Goal: Task Accomplishment & Management: Complete application form

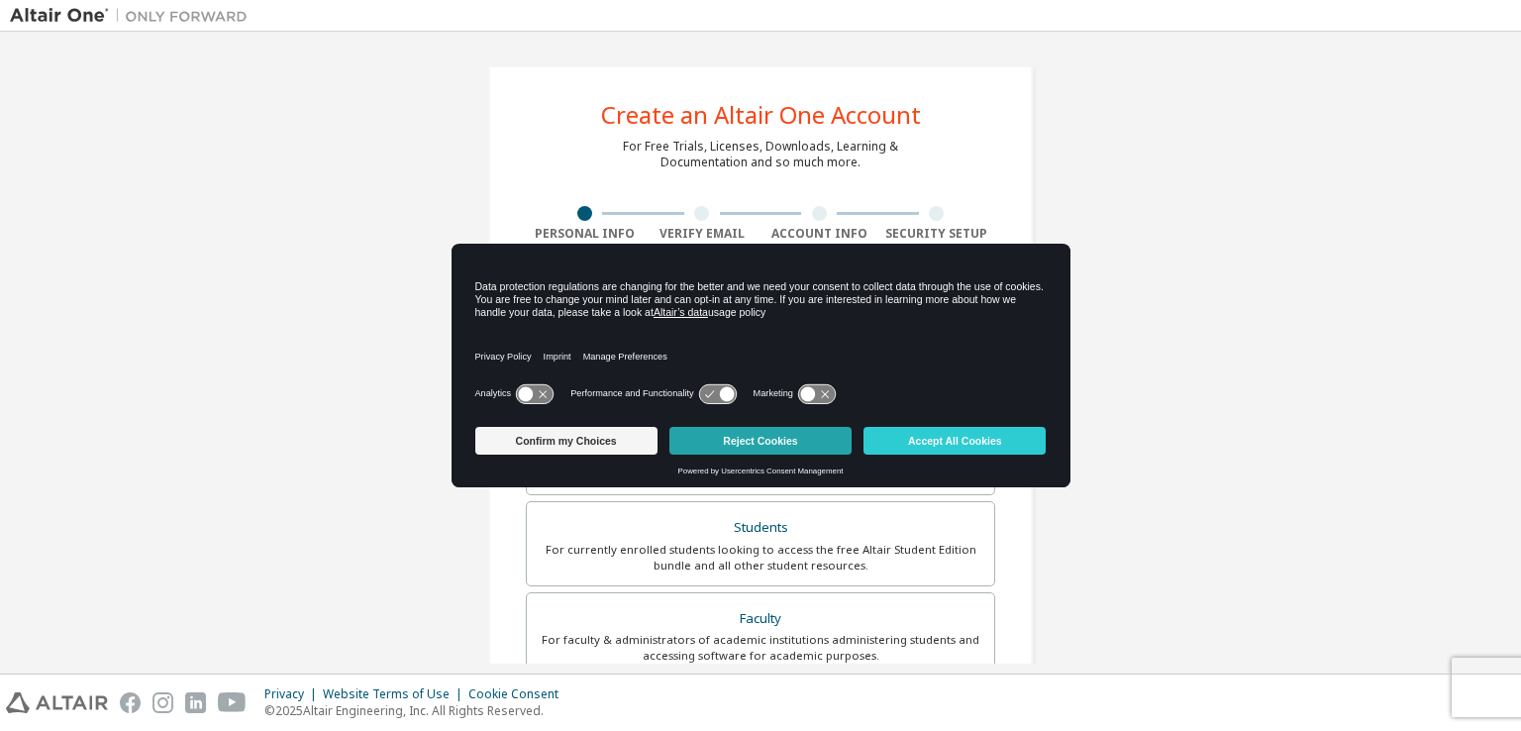
click at [774, 438] on button "Reject Cookies" at bounding box center [760, 441] width 182 height 28
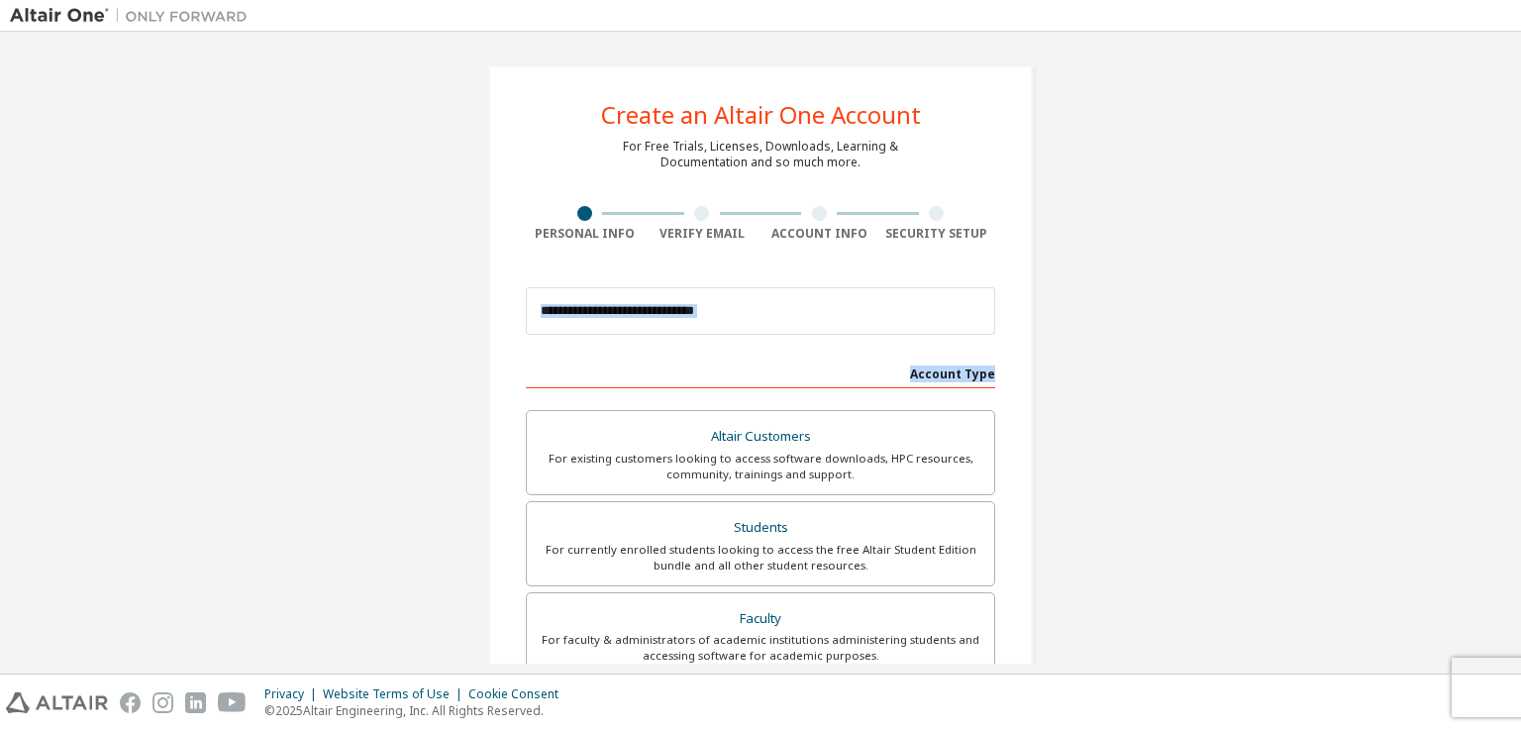
drag, startPoint x: 1520, startPoint y: 257, endPoint x: 1520, endPoint y: 362, distance: 105.0
click at [1520, 362] on div "Create an Altair One Account For Free Trials, Licenses, Downloads, Learning & D…" at bounding box center [760, 353] width 1521 height 642
click at [1272, 355] on div "Create an Altair One Account For Free Trials, Licenses, Downloads, Learning & D…" at bounding box center [760, 566] width 1501 height 1049
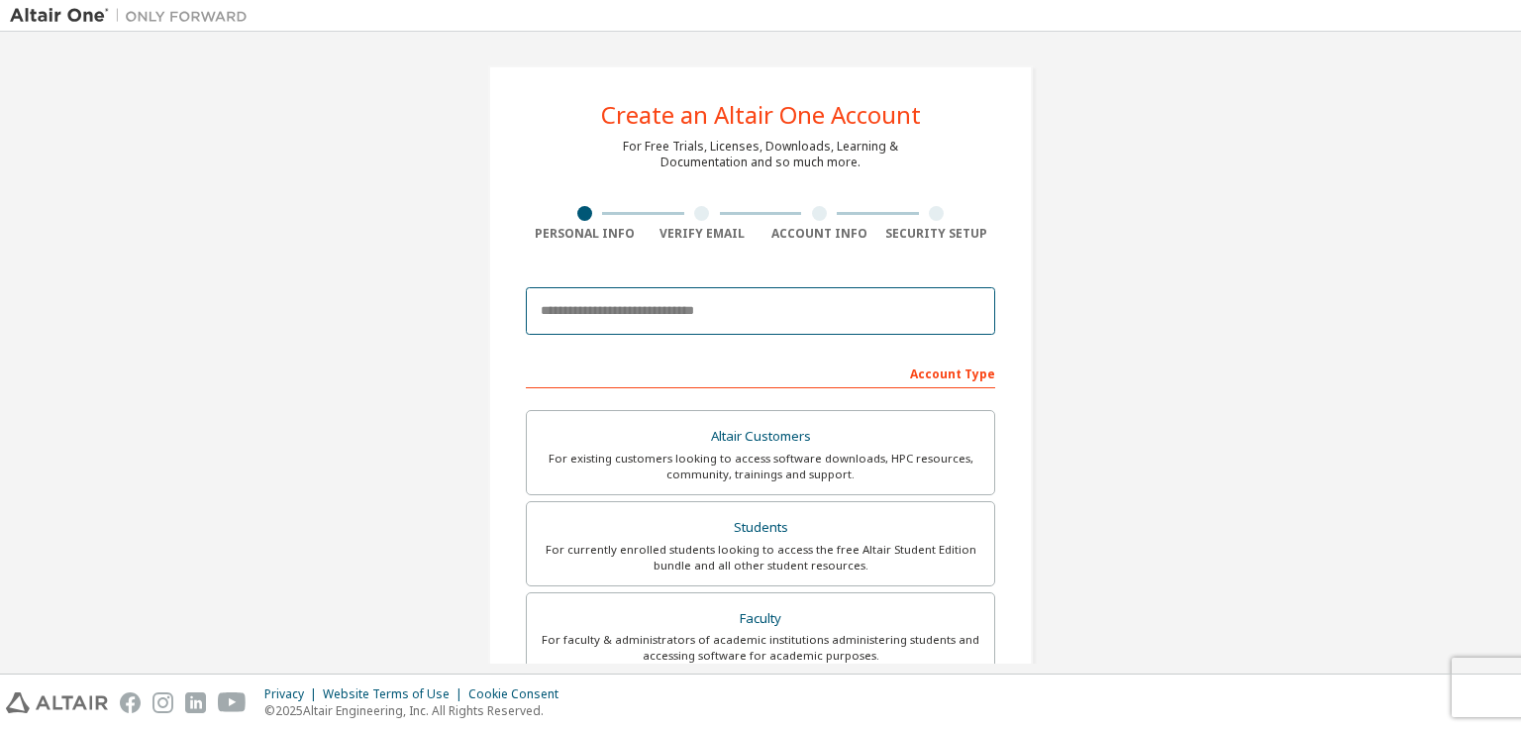
click at [734, 306] on input "email" at bounding box center [760, 311] width 469 height 48
type input "**********"
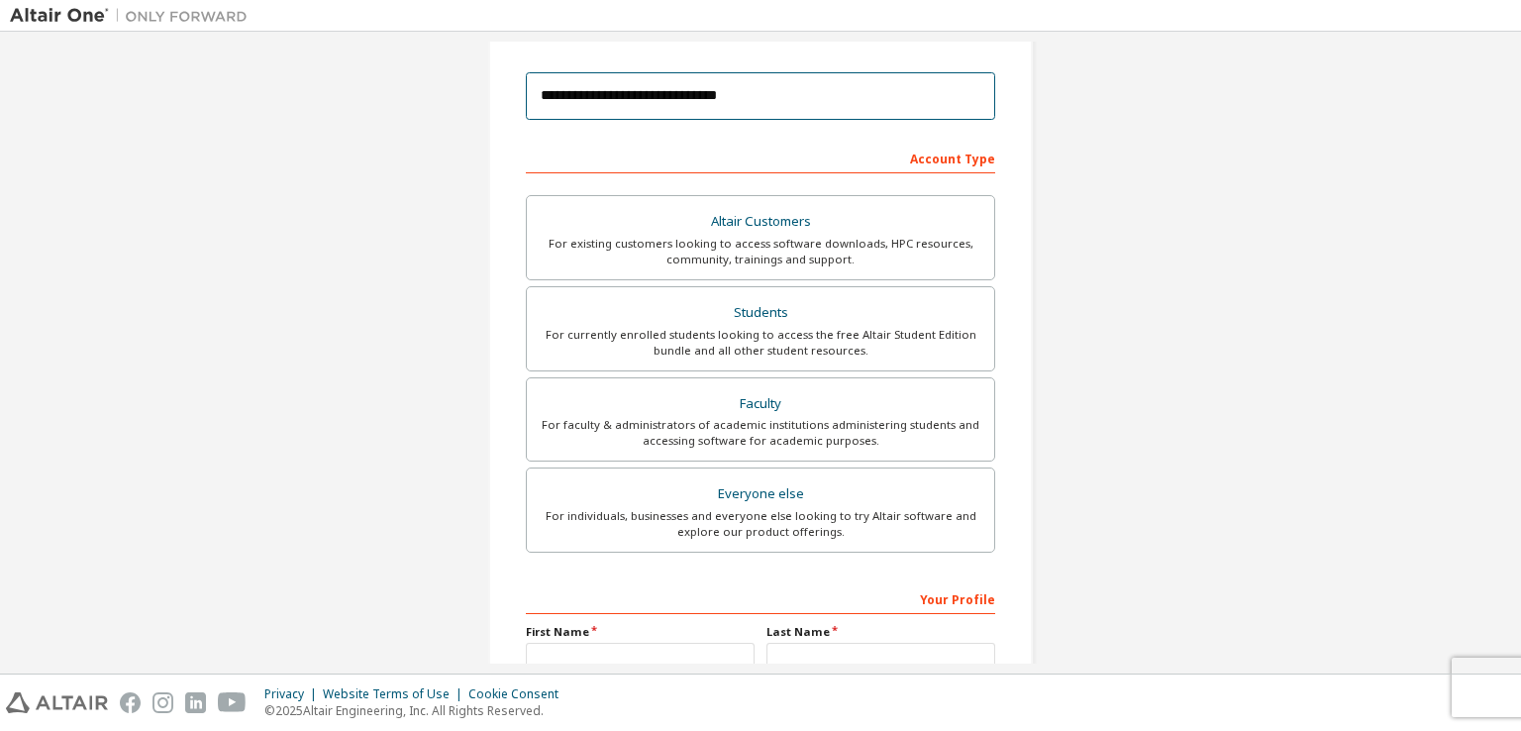
scroll to position [189, 0]
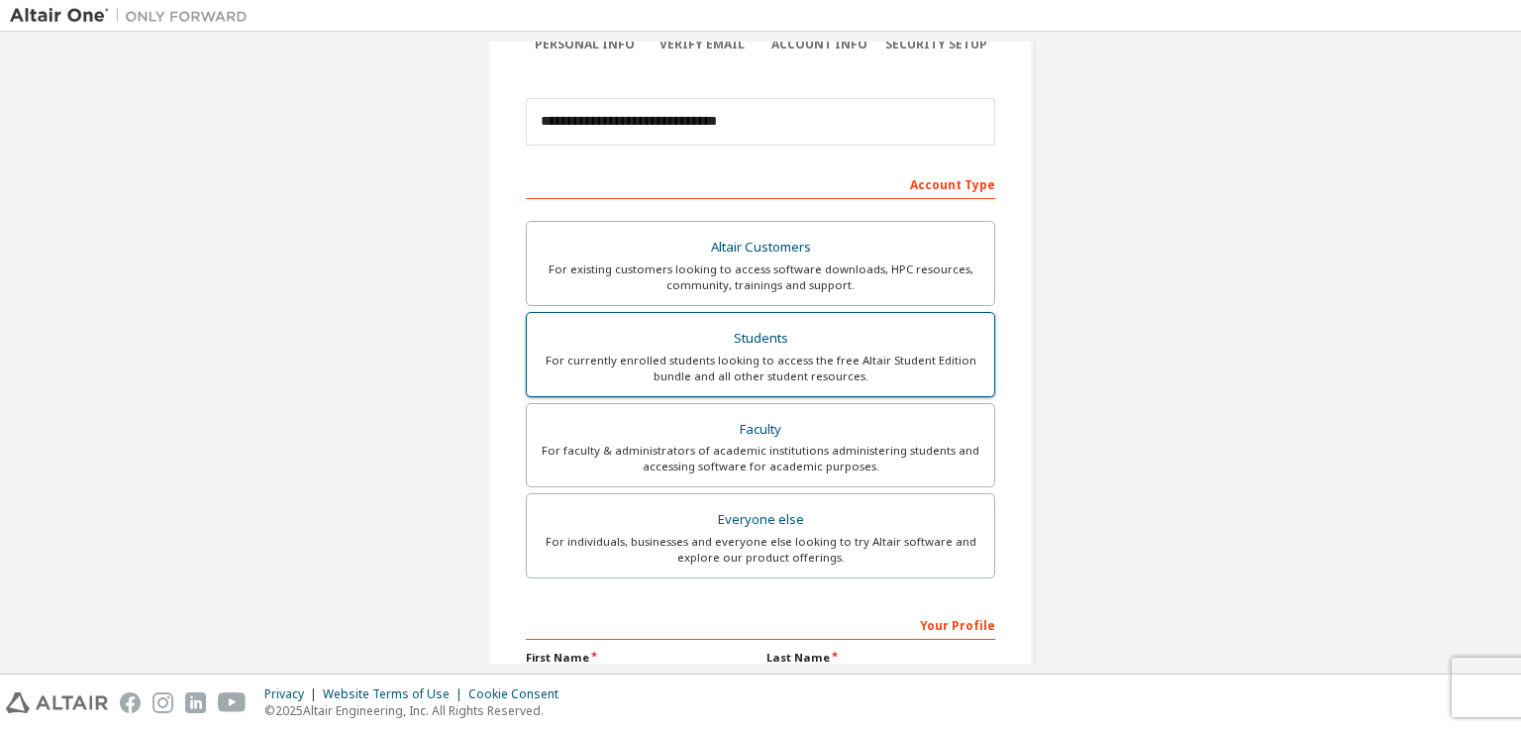
click at [796, 348] on div "Students" at bounding box center [761, 339] width 444 height 28
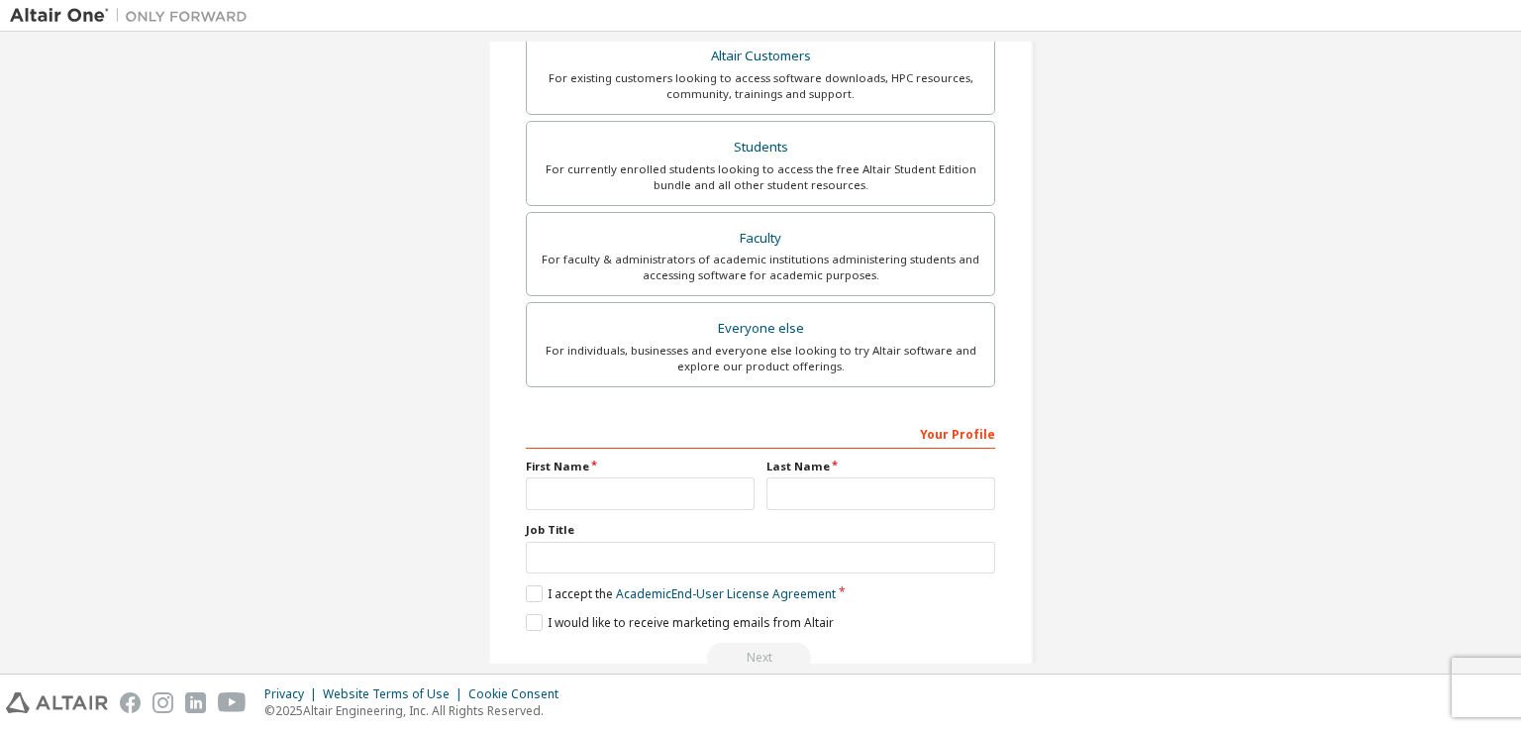
scroll to position [423, 0]
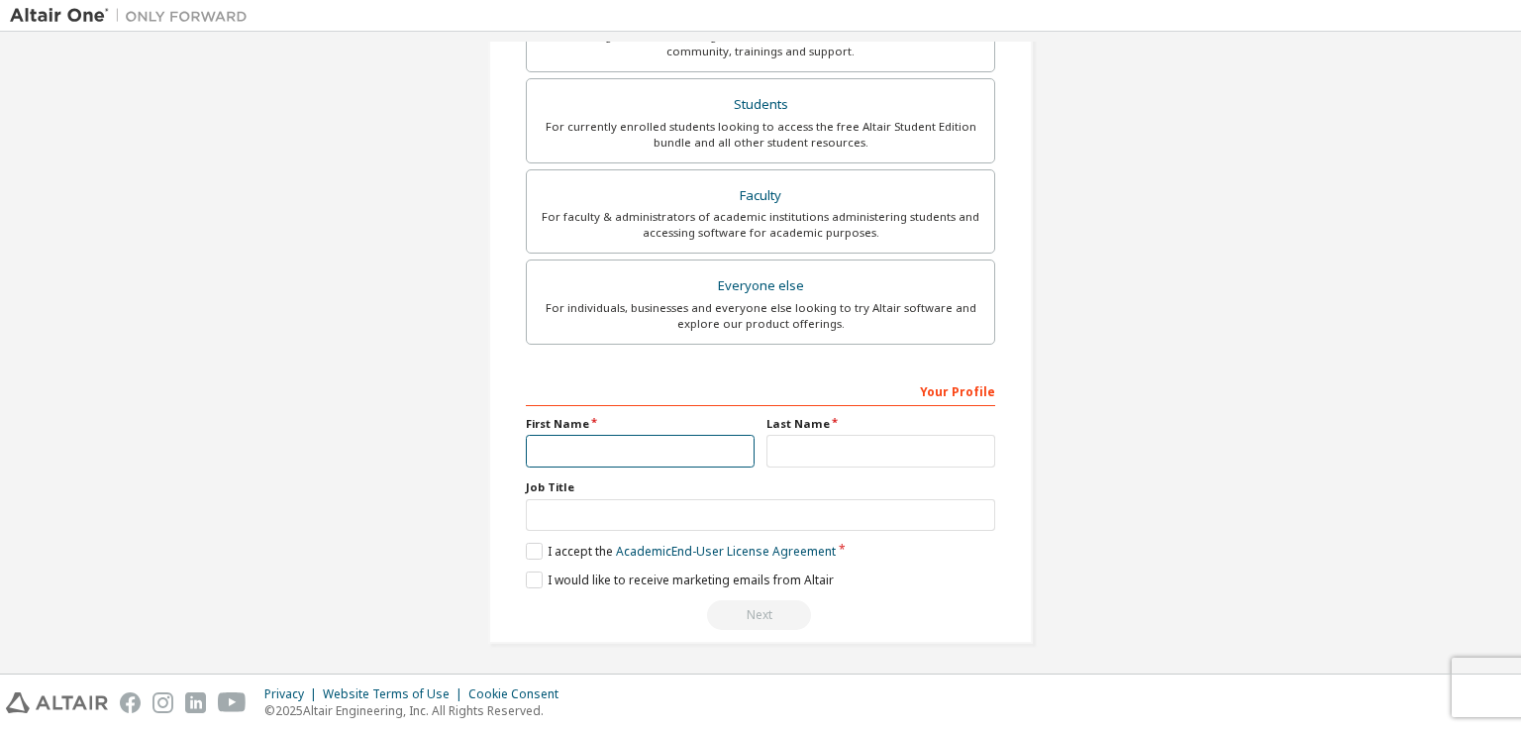
click at [577, 443] on input "text" at bounding box center [640, 451] width 229 height 33
type input "******"
click at [804, 437] on input "text" at bounding box center [880, 451] width 229 height 33
type input "*********"
click at [526, 551] on label "I accept the Academic End-User License Agreement" at bounding box center [681, 551] width 310 height 17
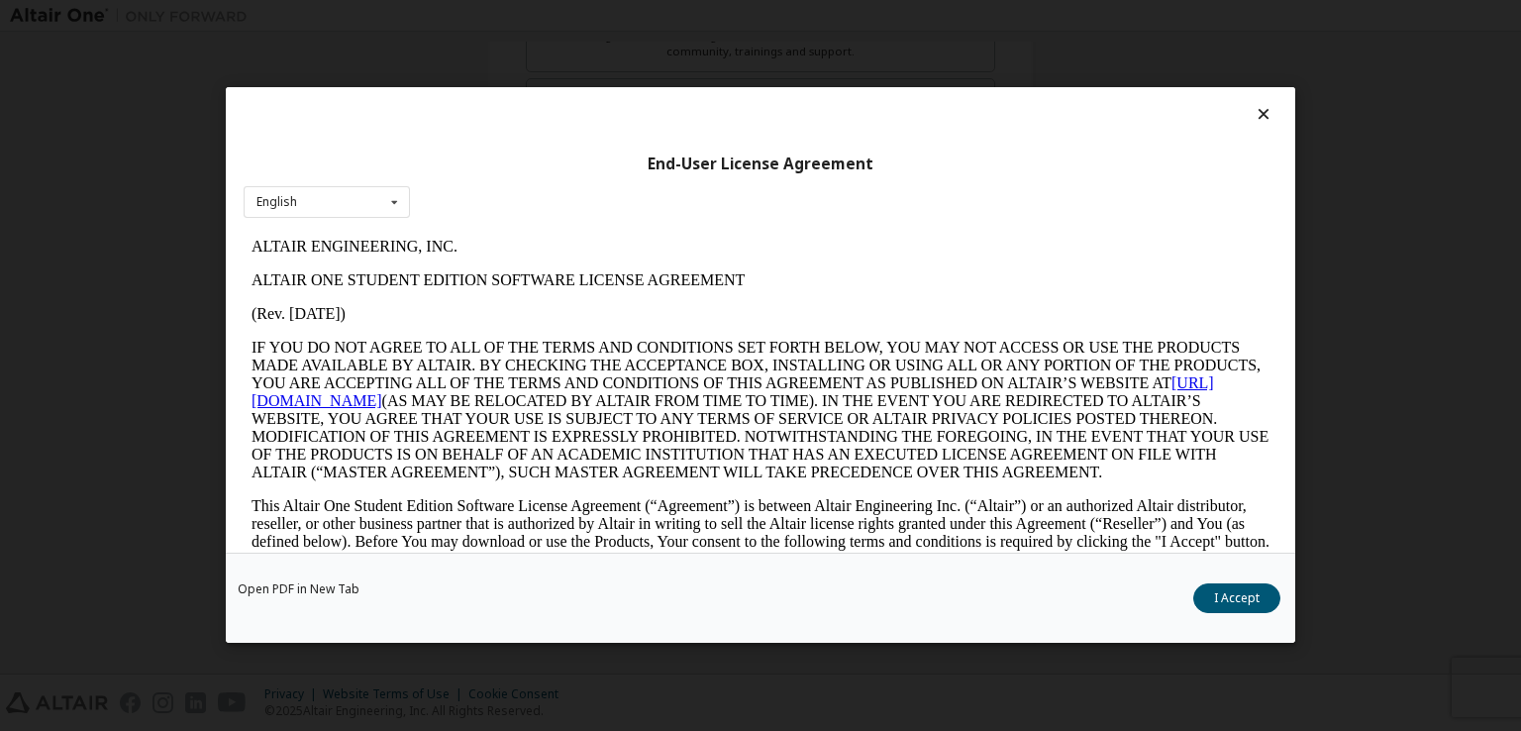
scroll to position [0, 0]
click at [1228, 609] on button "I Accept" at bounding box center [1236, 599] width 87 height 30
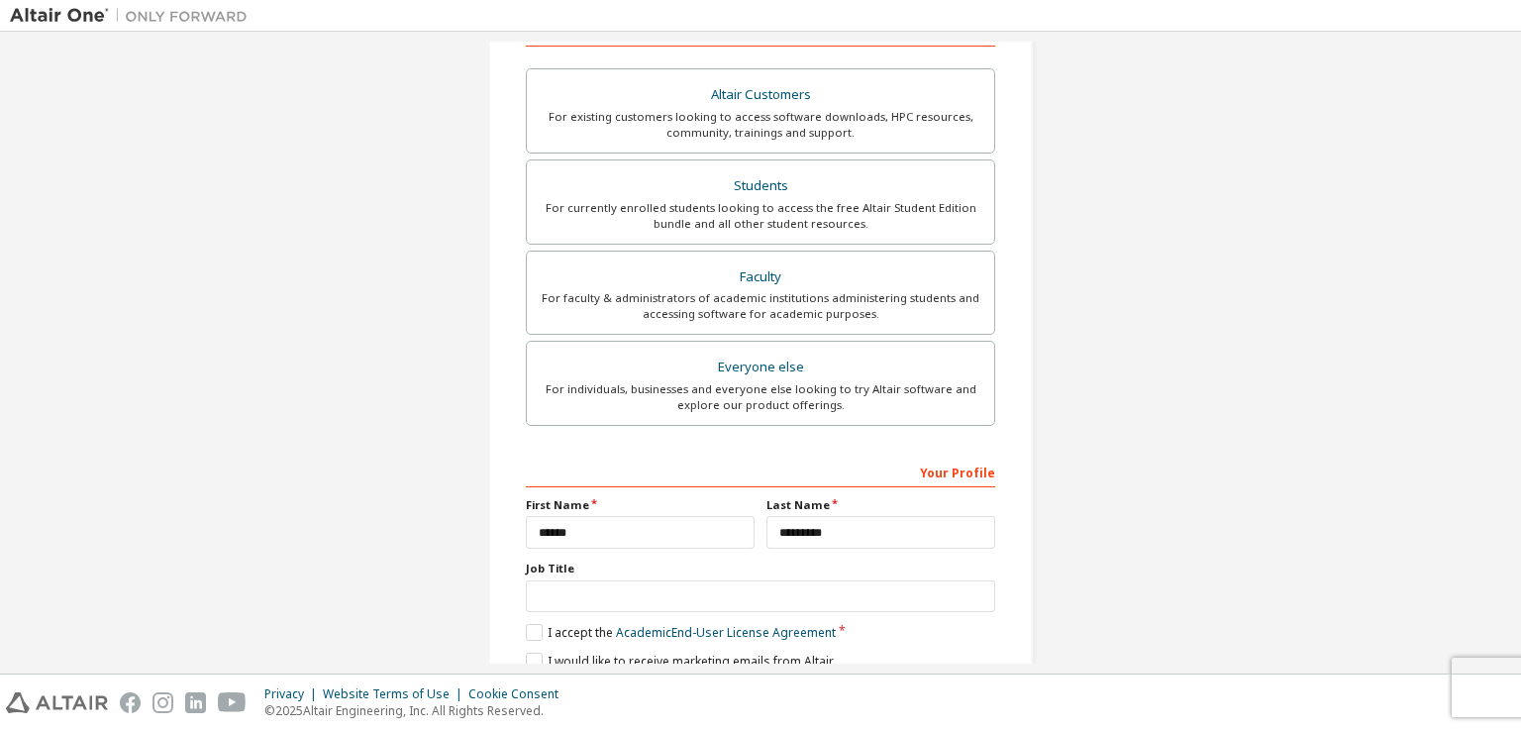
scroll to position [384, 0]
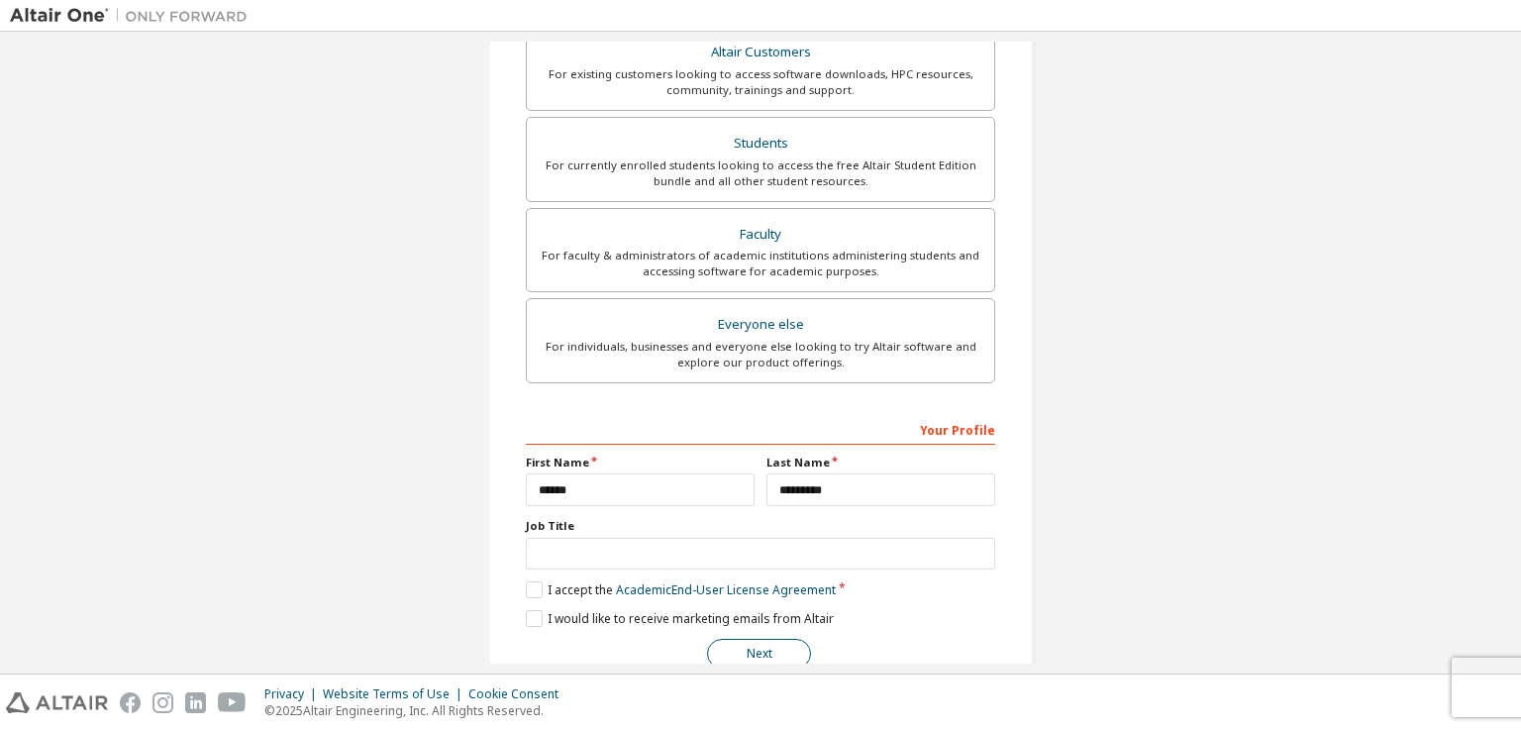
click at [776, 642] on button "Next" at bounding box center [759, 654] width 104 height 30
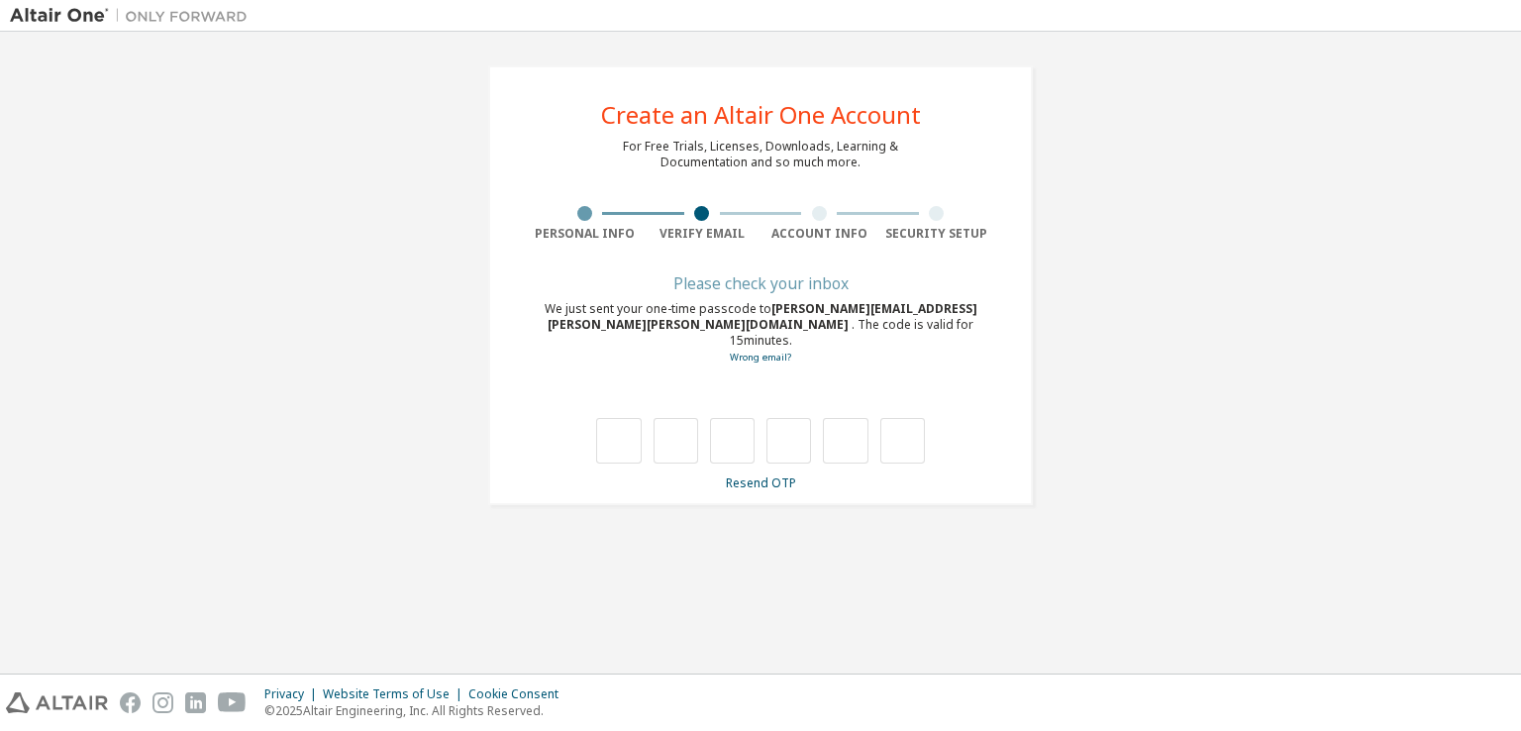
scroll to position [0, 0]
type input "*"
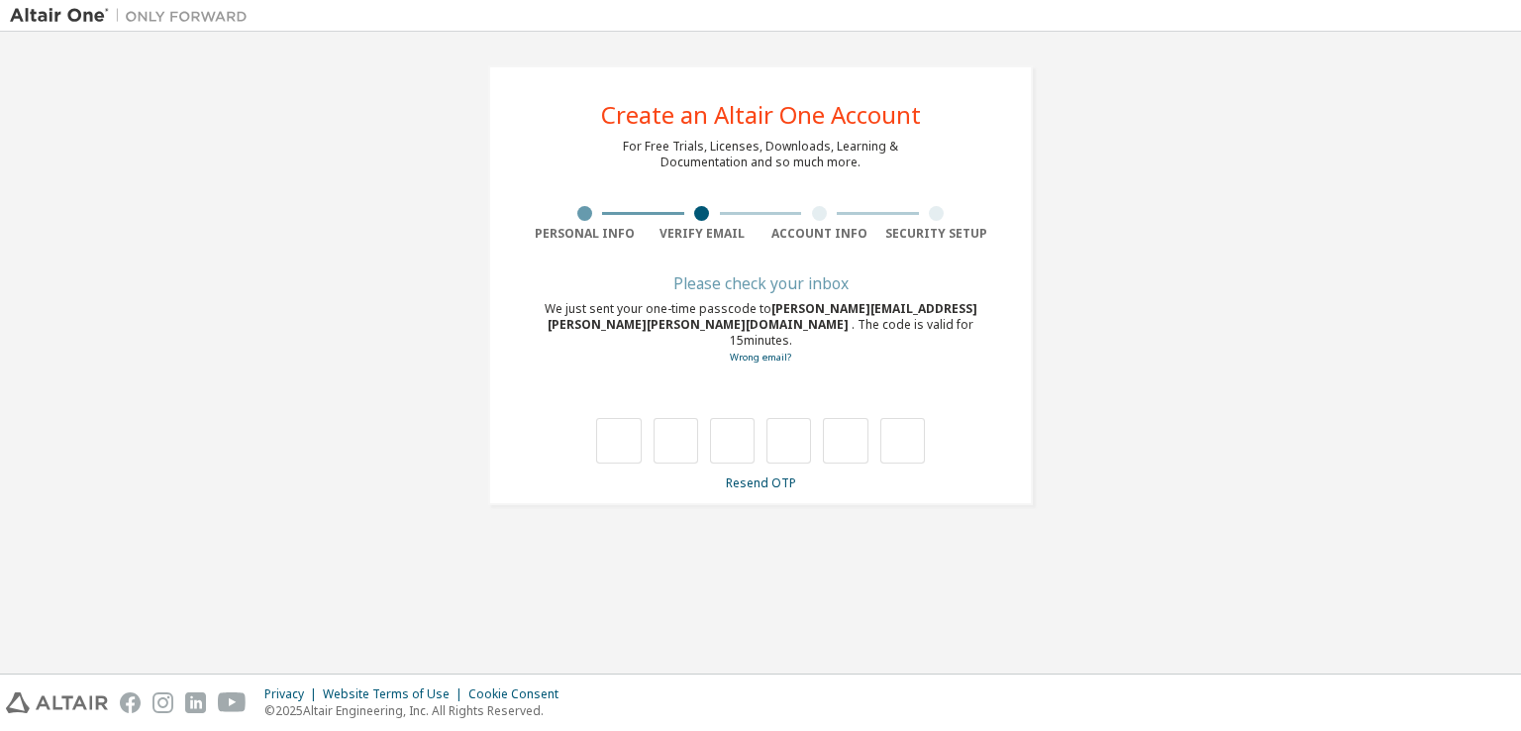
type input "*"
